Goal: Task Accomplishment & Management: Use online tool/utility

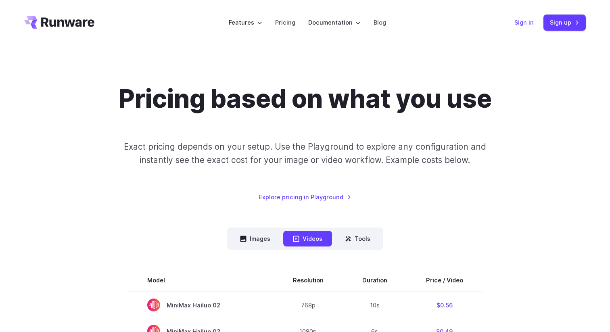
click at [532, 25] on link "Sign in" at bounding box center [523, 22] width 19 height 9
click at [572, 18] on link "Sign up" at bounding box center [564, 23] width 42 height 16
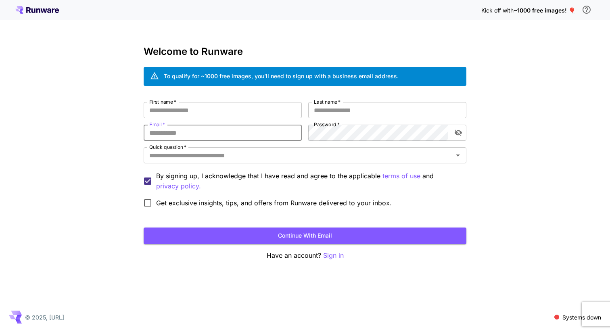
click at [118, 84] on div "Kick off with ~1000 free images! 🎈 Welcome to Runware To qualify for ~1000 free…" at bounding box center [305, 166] width 610 height 332
click at [215, 112] on input "First name   *" at bounding box center [223, 110] width 158 height 16
type input "*****"
click at [322, 115] on input "Last name   *" at bounding box center [387, 110] width 158 height 16
type input "*****"
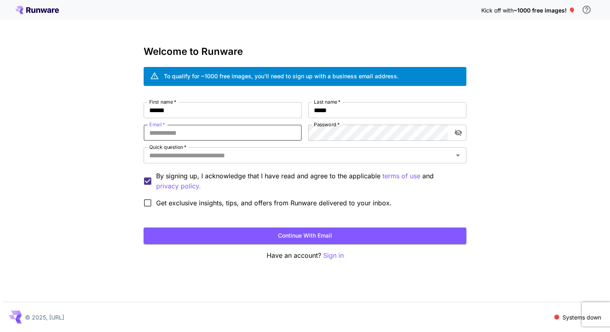
click at [277, 137] on input "Email   *" at bounding box center [223, 133] width 158 height 16
type input "**********"
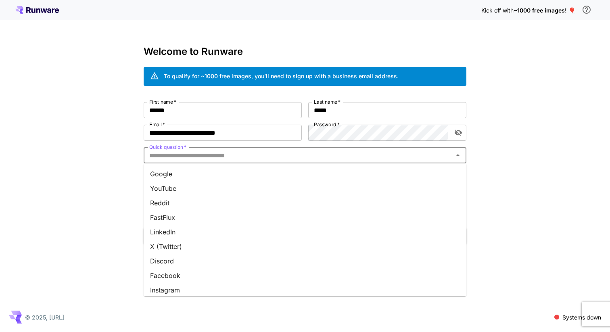
click at [270, 158] on input "Quick question   *" at bounding box center [298, 155] width 304 height 11
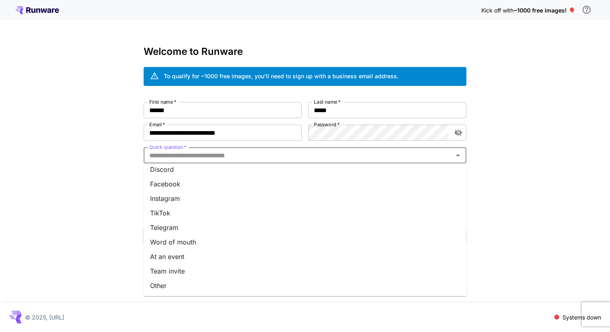
click at [187, 283] on li "Other" at bounding box center [305, 285] width 323 height 15
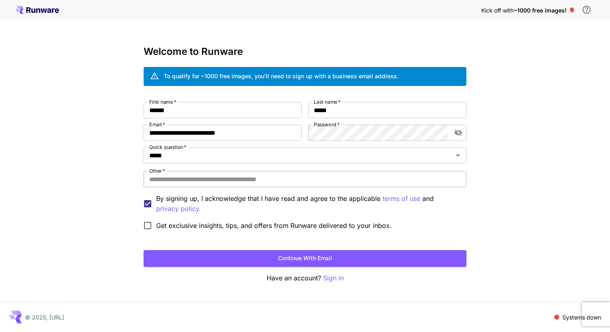
click at [200, 183] on input "Other   *" at bounding box center [305, 179] width 323 height 16
type input "*******"
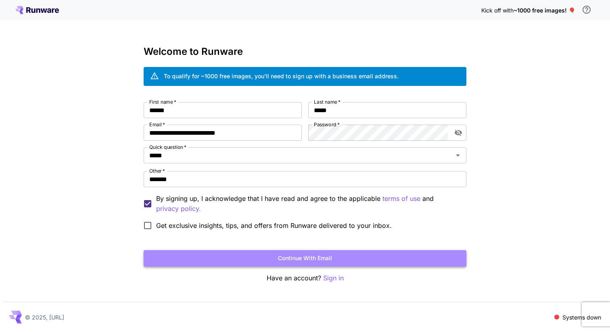
click at [286, 256] on button "Continue with email" at bounding box center [305, 258] width 323 height 17
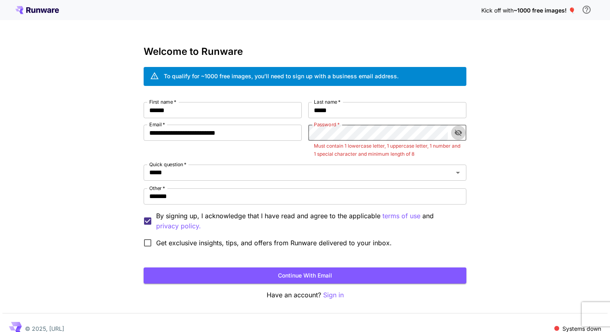
click at [462, 131] on icon "toggle password visibility" at bounding box center [458, 133] width 8 height 8
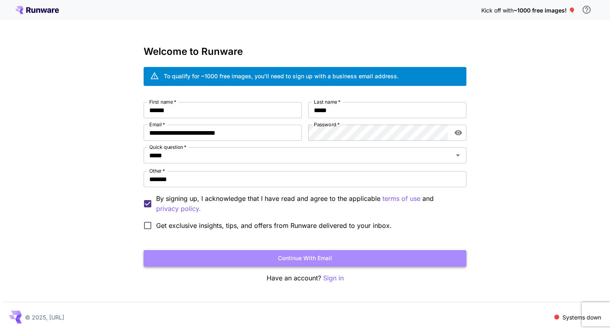
click at [327, 253] on button "Continue with email" at bounding box center [305, 258] width 323 height 17
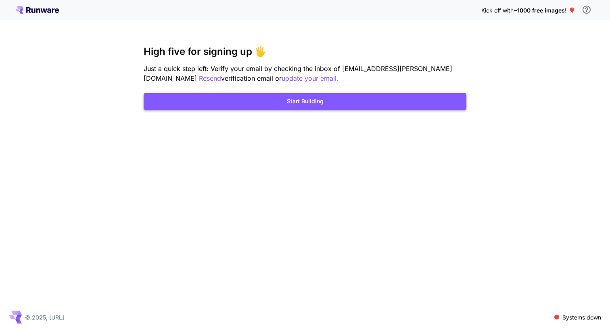
click at [294, 106] on button "Start Building" at bounding box center [305, 101] width 323 height 17
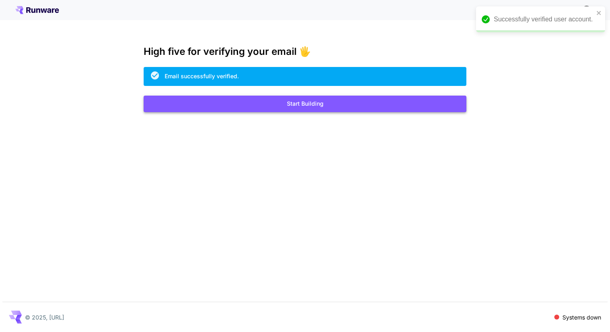
click at [404, 99] on button "Start Building" at bounding box center [305, 104] width 323 height 17
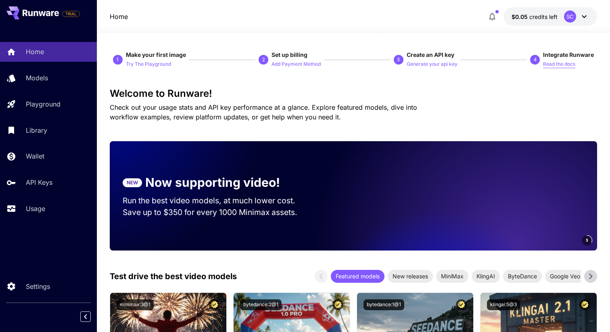
click at [561, 61] on p "Read the docs" at bounding box center [559, 64] width 32 height 8
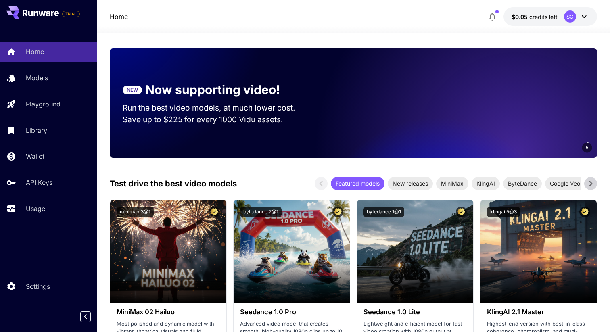
scroll to position [94, 0]
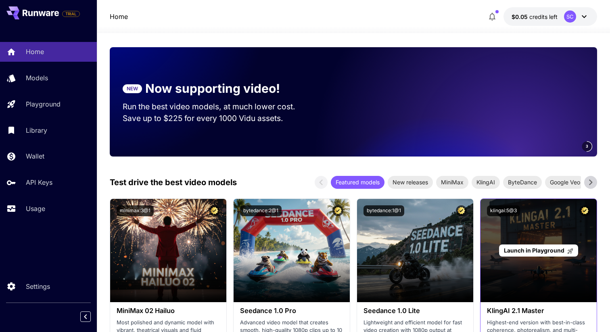
click at [545, 269] on div "Launch in Playground" at bounding box center [538, 250] width 116 height 103
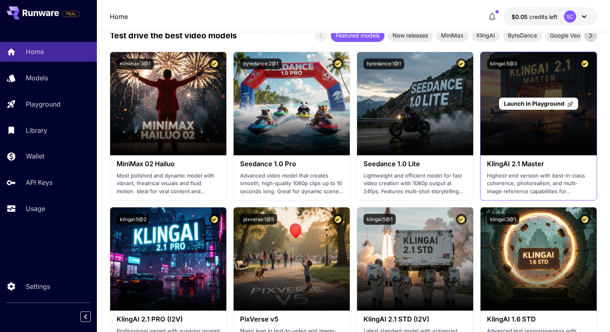
scroll to position [242, 0]
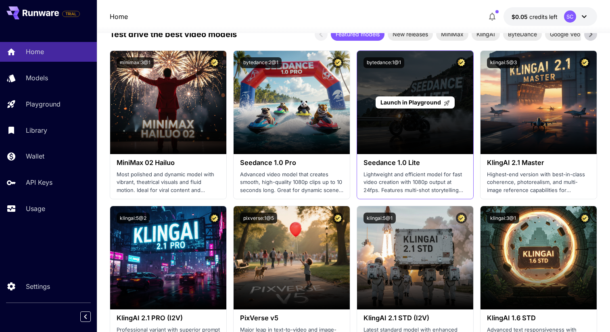
click at [433, 128] on div "Launch in Playground" at bounding box center [415, 102] width 116 height 103
click at [418, 102] on span "Launch in Playground" at bounding box center [410, 102] width 60 height 7
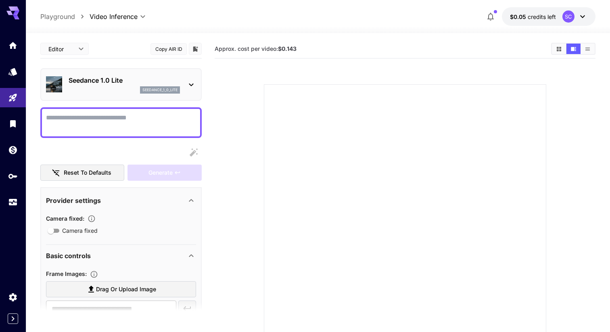
click at [120, 89] on div "seedance_1_0_lite" at bounding box center [124, 89] width 111 height 7
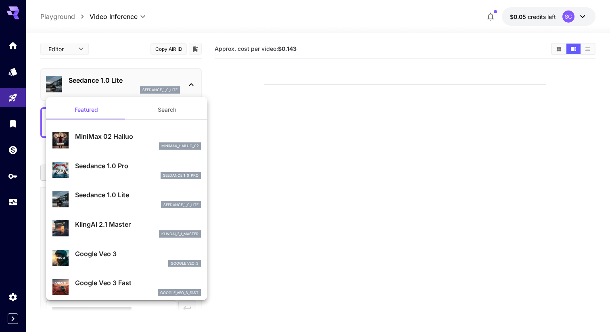
click at [104, 48] on div at bounding box center [305, 166] width 610 height 332
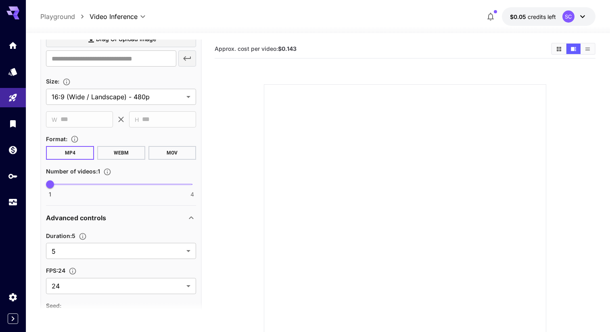
scroll to position [267, 0]
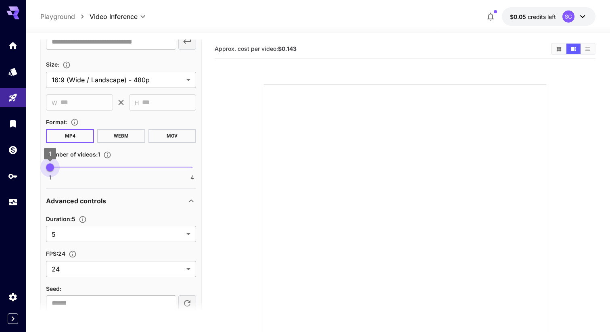
type input "*"
drag, startPoint x: 51, startPoint y: 165, endPoint x: 194, endPoint y: 171, distance: 143.6
click at [194, 171] on span "4" at bounding box center [192, 167] width 8 height 8
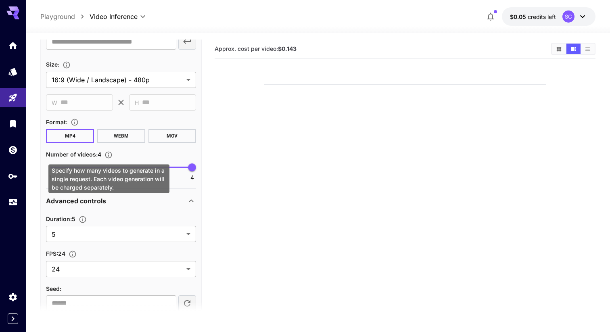
click at [108, 154] on icon "Specify how many videos to generate in a single request. Each video generation …" at bounding box center [108, 154] width 7 height 7
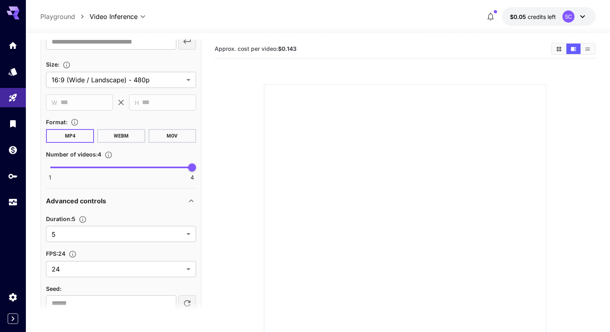
click at [135, 150] on div "Number of videos : 4" at bounding box center [121, 154] width 150 height 10
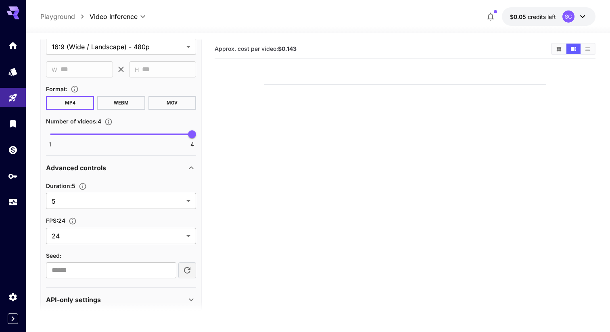
scroll to position [311, 0]
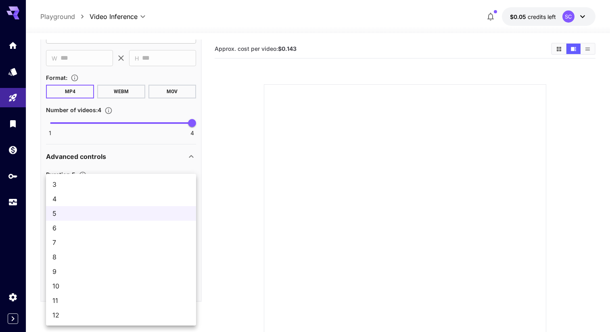
click at [132, 182] on body "**********" at bounding box center [305, 197] width 610 height 395
click at [98, 310] on span "12" at bounding box center [120, 315] width 137 height 10
type input "**"
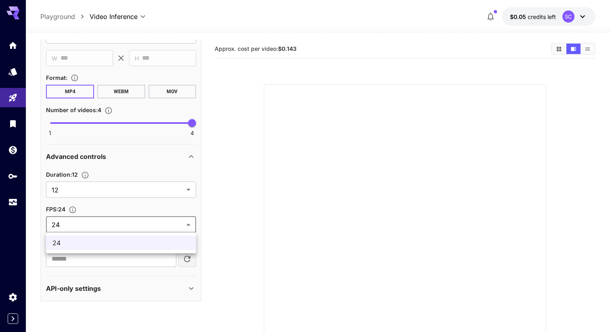
click at [109, 227] on body "**********" at bounding box center [305, 197] width 610 height 395
click at [108, 246] on span "24" at bounding box center [120, 243] width 137 height 10
click at [107, 255] on input "number" at bounding box center [111, 259] width 130 height 16
click at [130, 296] on div "API-only settings" at bounding box center [121, 288] width 150 height 19
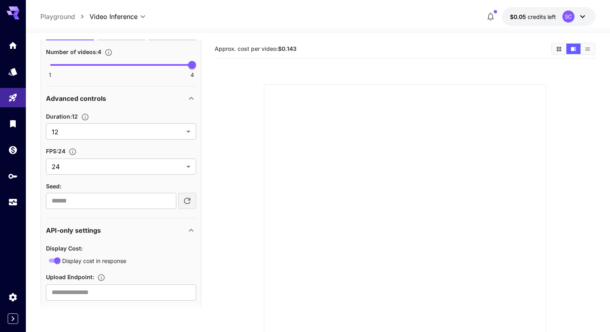
scroll to position [385, 0]
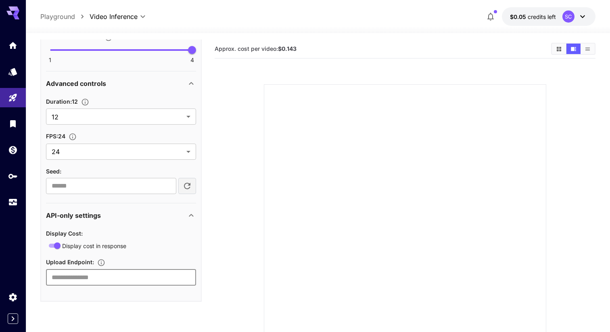
click at [121, 278] on input "text" at bounding box center [121, 277] width 150 height 16
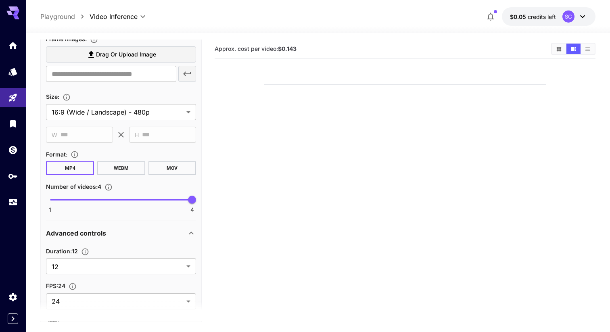
scroll to position [231, 0]
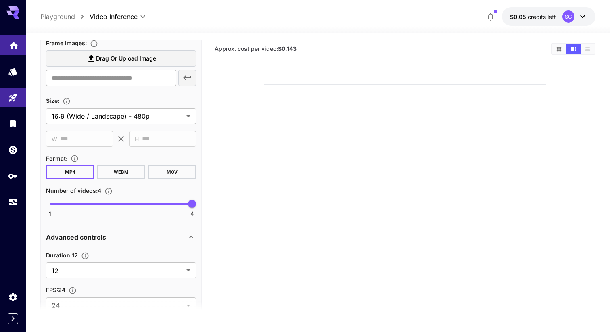
click at [14, 48] on link at bounding box center [13, 45] width 26 height 20
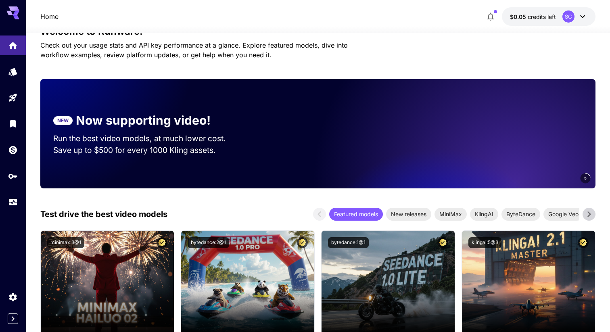
scroll to position [66, 0]
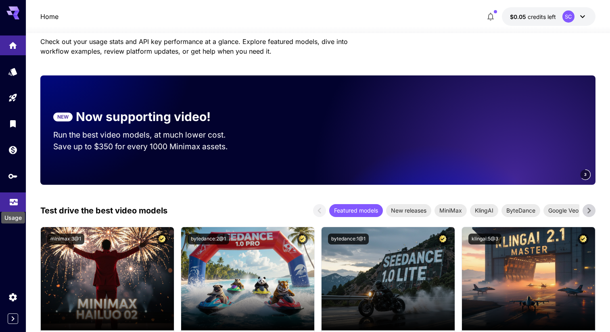
click at [15, 200] on icon "Usage" at bounding box center [14, 200] width 10 height 10
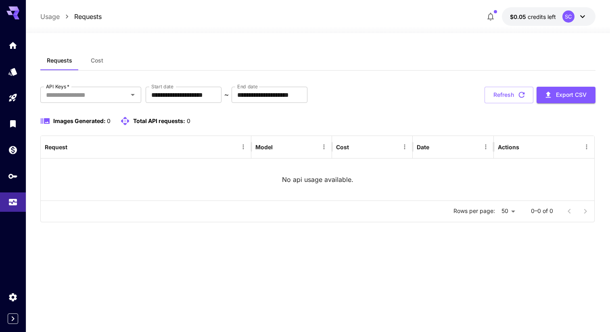
click at [100, 62] on span "Cost" at bounding box center [97, 60] width 12 height 7
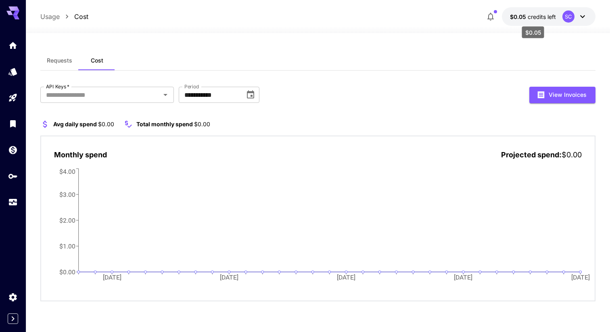
click at [515, 17] on span "$0.05" at bounding box center [519, 16] width 18 height 7
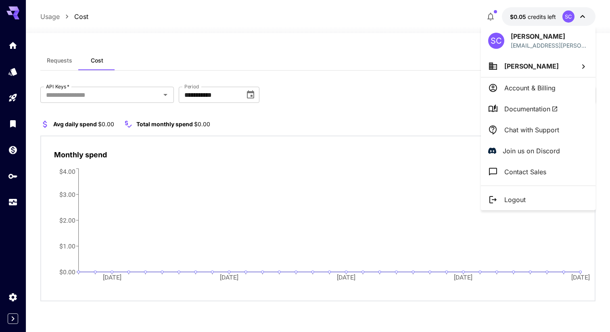
click at [326, 60] on div at bounding box center [305, 166] width 610 height 332
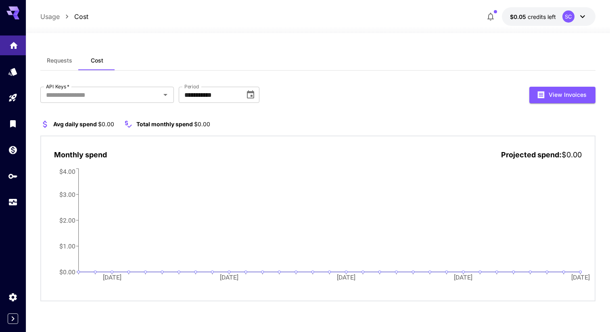
click at [16, 51] on link at bounding box center [13, 45] width 26 height 20
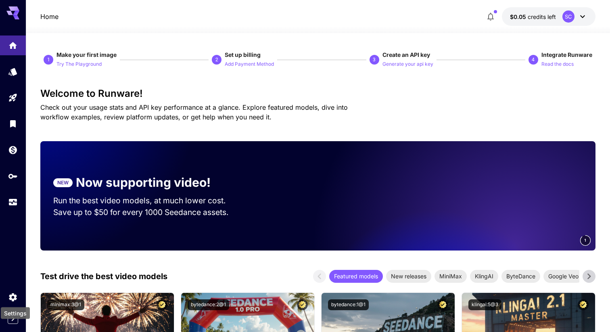
click at [13, 319] on div "Settings" at bounding box center [15, 311] width 31 height 18
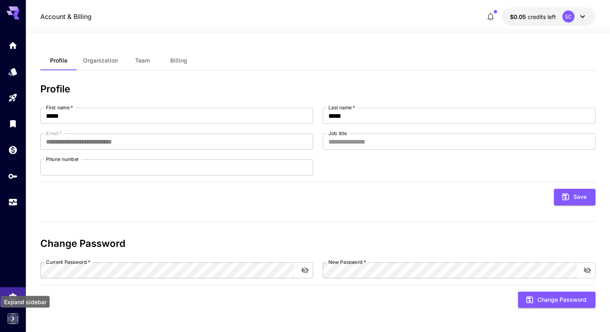
click at [12, 320] on icon "Expand sidebar" at bounding box center [13, 318] width 3 height 5
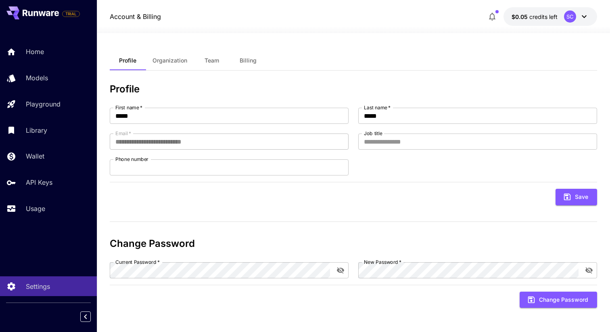
click at [244, 67] on button "Billing" at bounding box center [248, 60] width 36 height 19
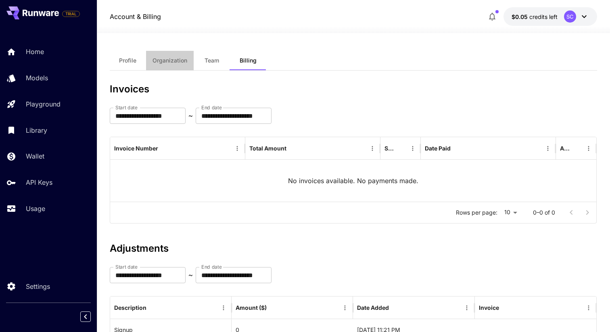
click at [180, 58] on span "Organization" at bounding box center [169, 60] width 35 height 7
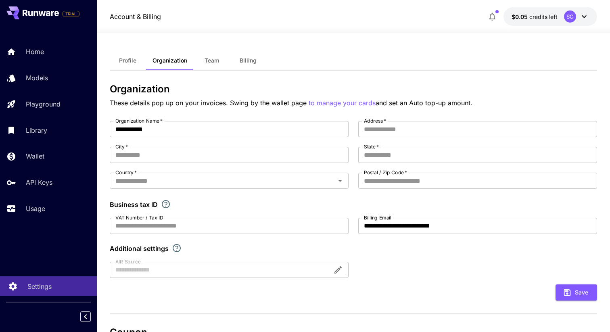
click at [35, 282] on p "Settings" at bounding box center [39, 286] width 24 height 10
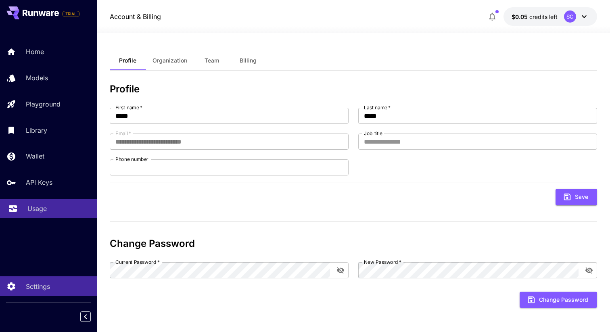
click at [49, 202] on link "Usage" at bounding box center [48, 209] width 97 height 20
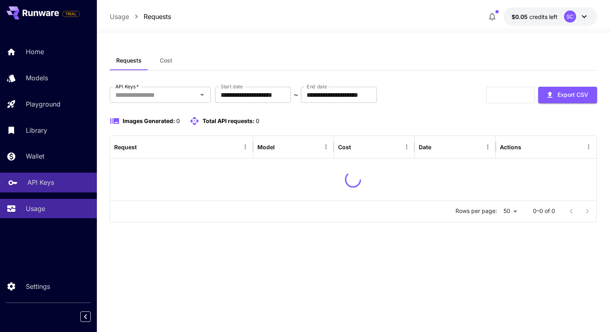
click at [48, 186] on p "API Keys" at bounding box center [40, 182] width 27 height 10
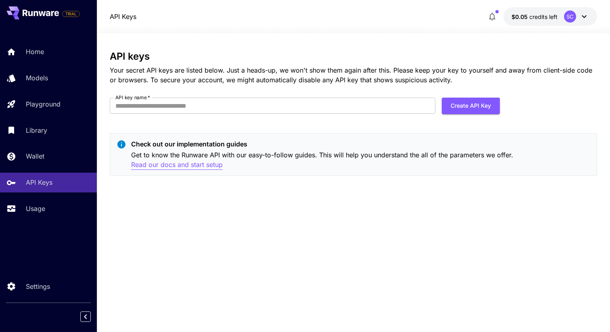
click at [198, 165] on p "Read our docs and start setup" at bounding box center [177, 165] width 92 height 10
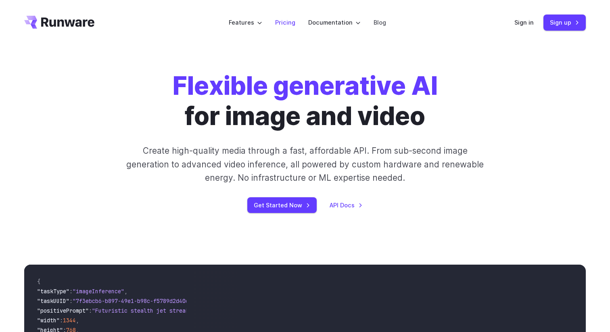
click at [279, 23] on link "Pricing" at bounding box center [285, 22] width 20 height 9
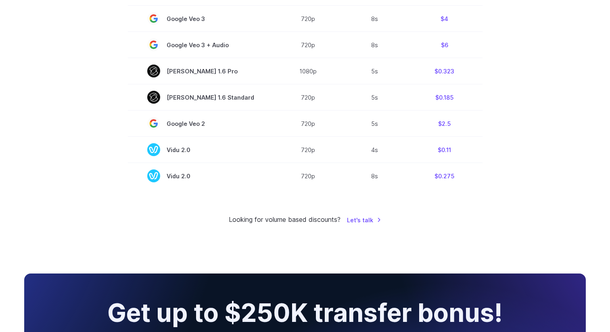
scroll to position [629, 0]
